Goal: Find specific page/section

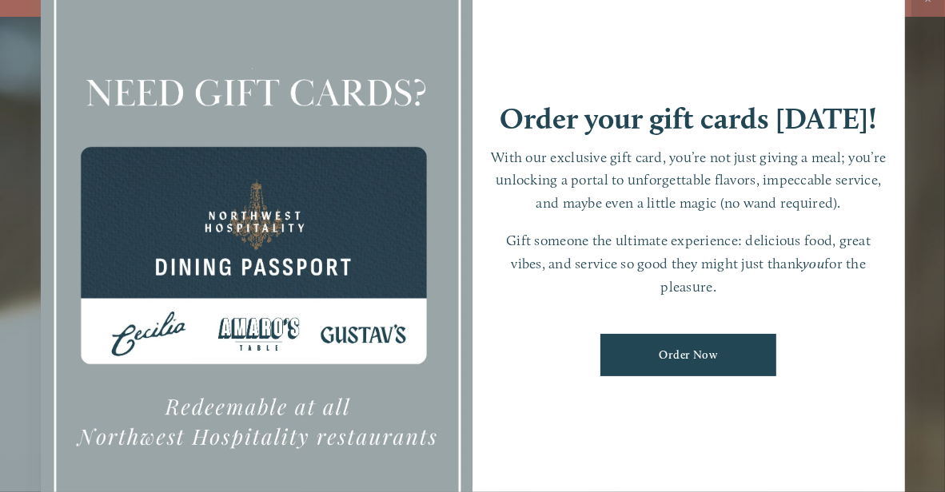
scroll to position [33, 0]
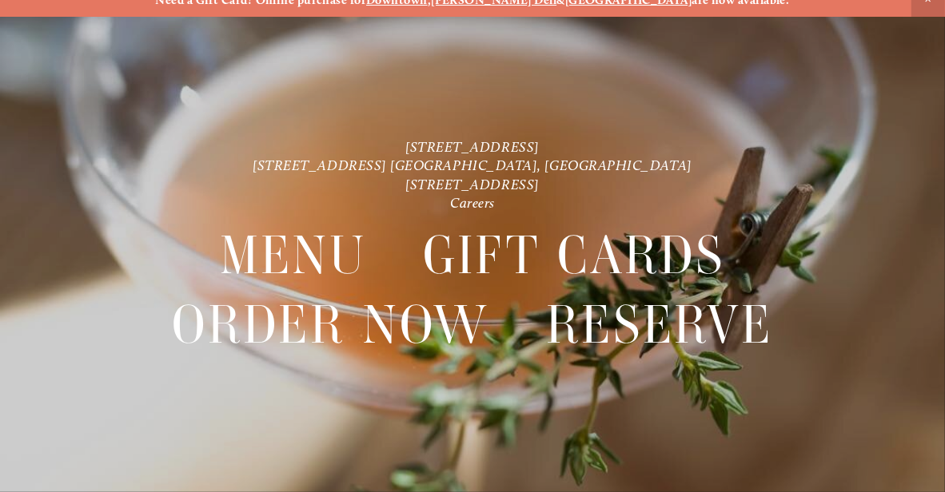
scroll to position [33, 0]
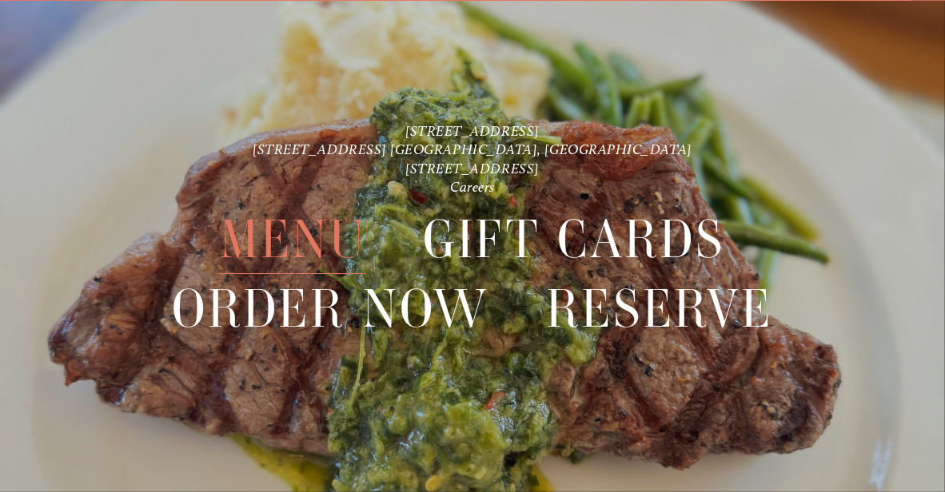
click at [313, 242] on span "Menu" at bounding box center [293, 240] width 146 height 69
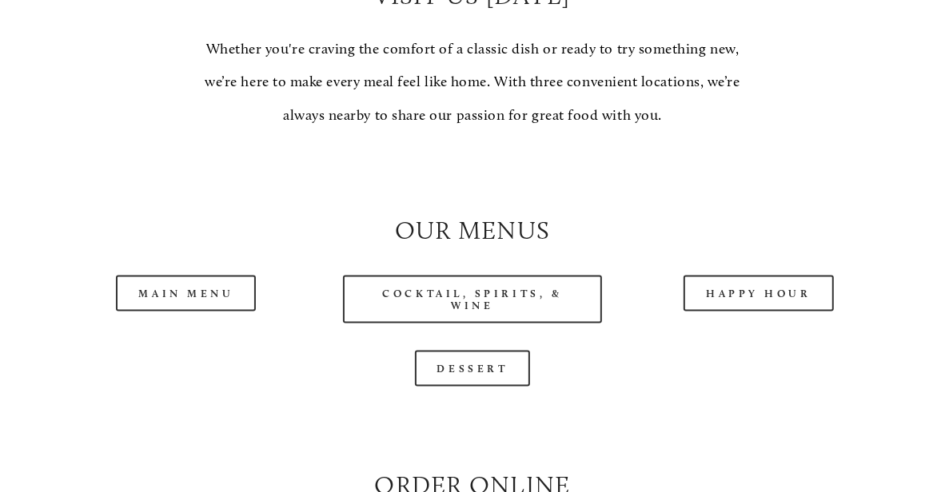
scroll to position [1359, 0]
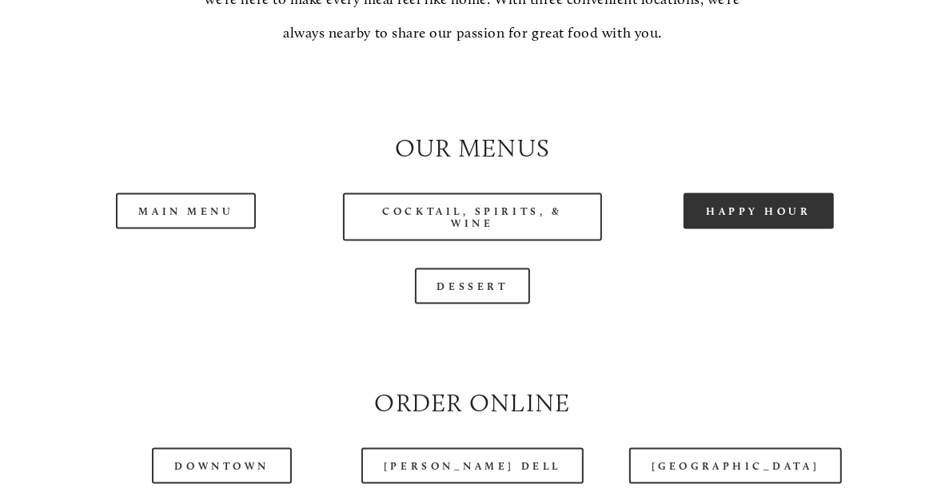
click at [750, 229] on link "Happy Hour" at bounding box center [759, 211] width 150 height 36
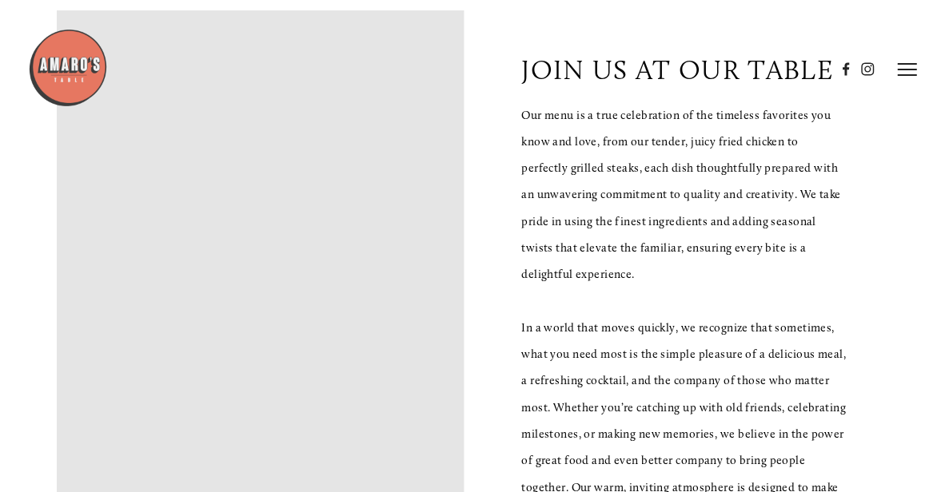
scroll to position [0, 0]
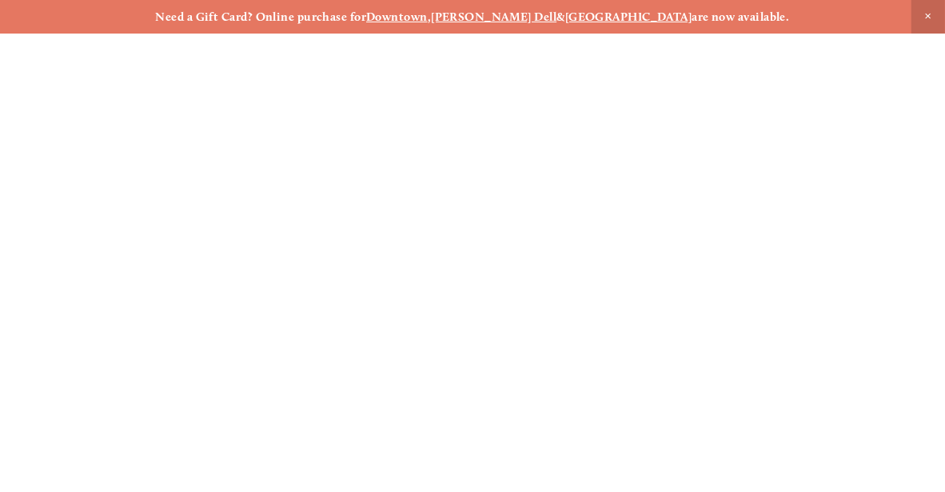
scroll to position [33, 0]
